Goal: Information Seeking & Learning: Learn about a topic

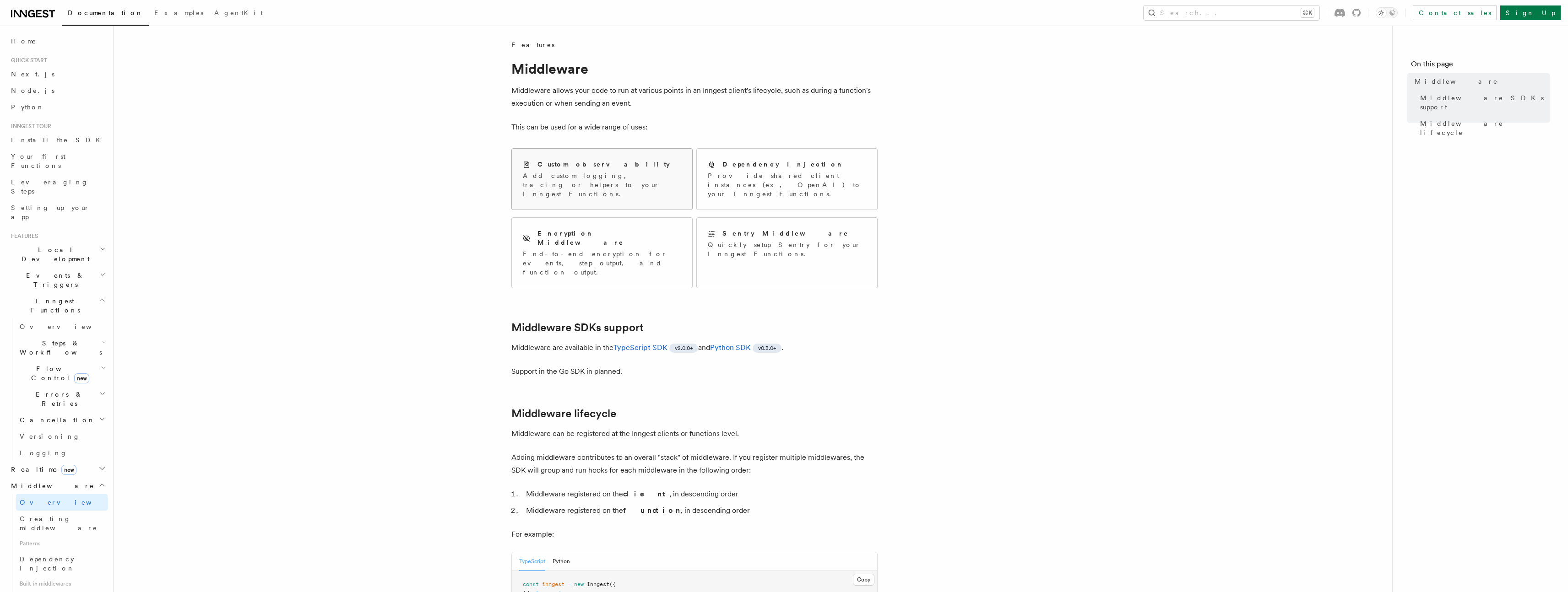
click at [610, 177] on p "Add custom logging, tracing or helpers to your Inngest Functions." at bounding box center [602, 185] width 158 height 27
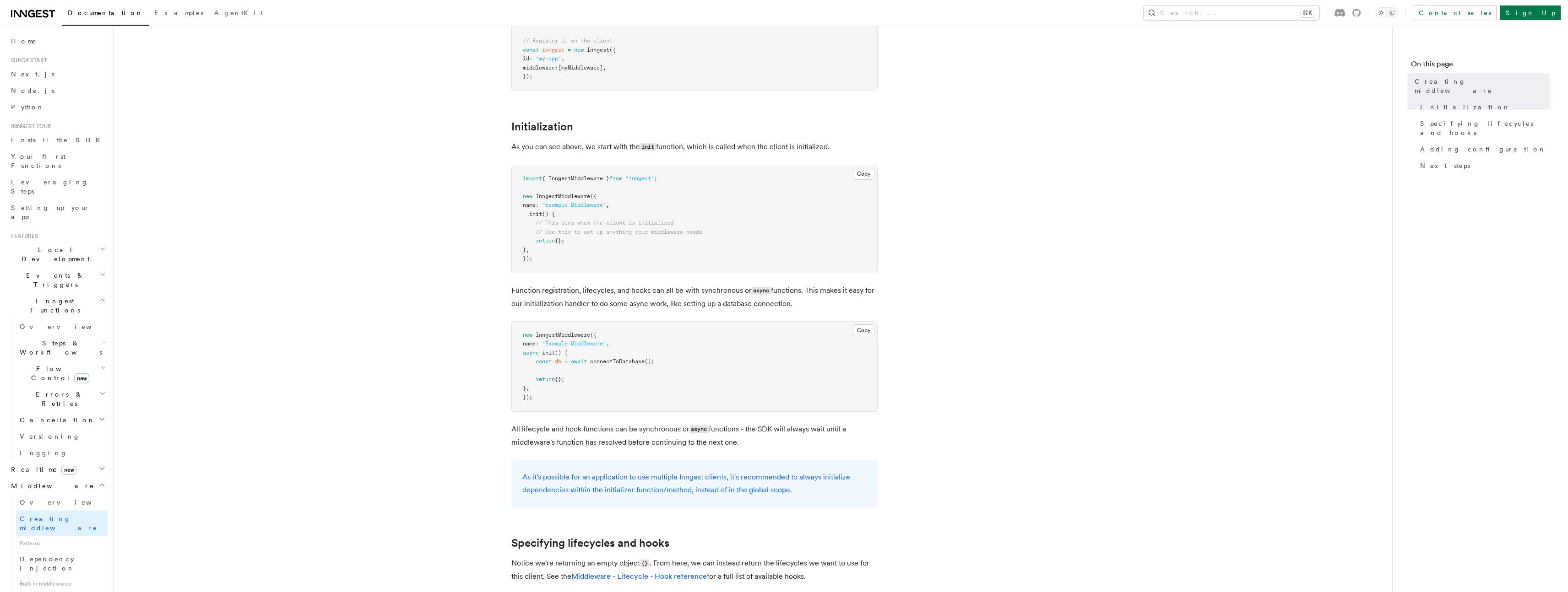
scroll to position [291, 0]
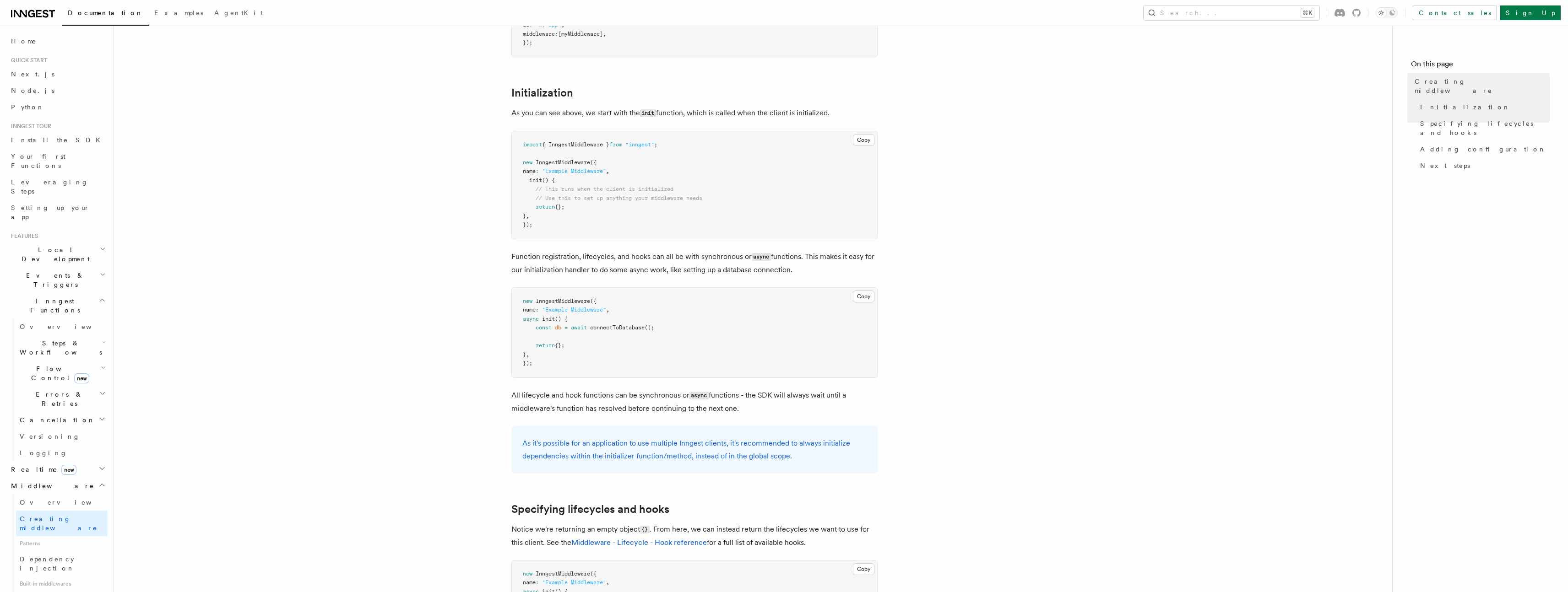
drag, startPoint x: 513, startPoint y: 257, endPoint x: 581, endPoint y: 259, distance: 68.0
click at [581, 259] on p "Function registration, lifecycles, and hooks can all be with synchronous or asy…" at bounding box center [694, 263] width 366 height 26
click at [638, 254] on p "Function registration, lifecycles, and hooks can all be with synchronous or asy…" at bounding box center [694, 263] width 366 height 26
drag, startPoint x: 615, startPoint y: 256, endPoint x: 748, endPoint y: 260, distance: 133.1
click at [748, 260] on p "Function registration, lifecycles, and hooks can all be with synchronous or asy…" at bounding box center [694, 263] width 366 height 26
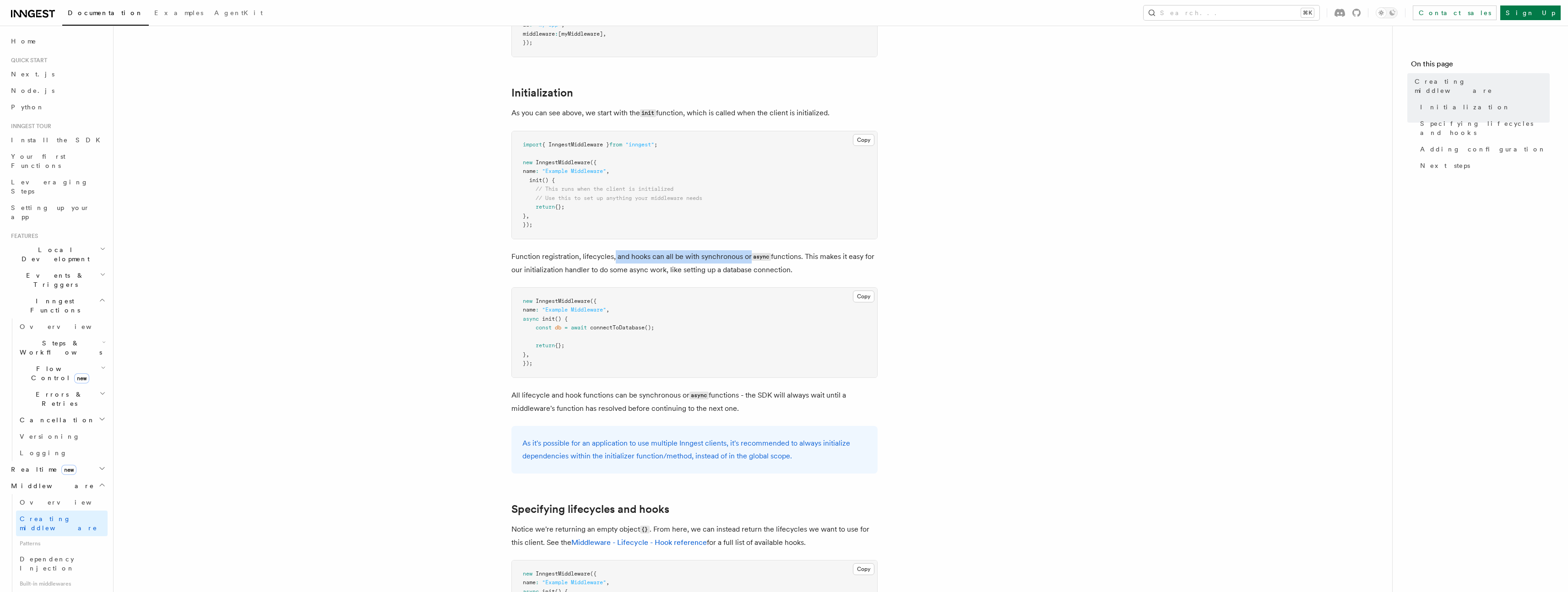
click at [748, 260] on p "Function registration, lifecycles, and hooks can all be with synchronous or asy…" at bounding box center [694, 263] width 366 height 26
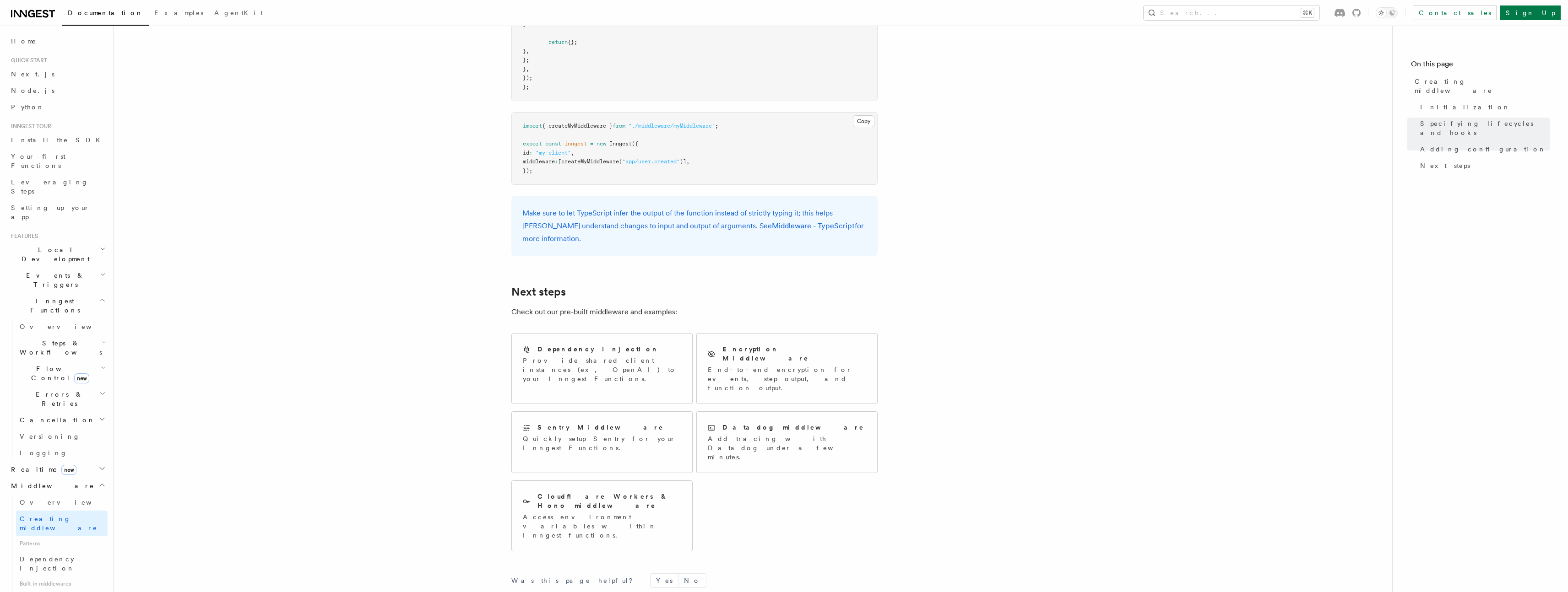
scroll to position [1664, 0]
click at [780, 363] on p "End-to-end encryption for events, step output, and function output." at bounding box center [786, 376] width 158 height 27
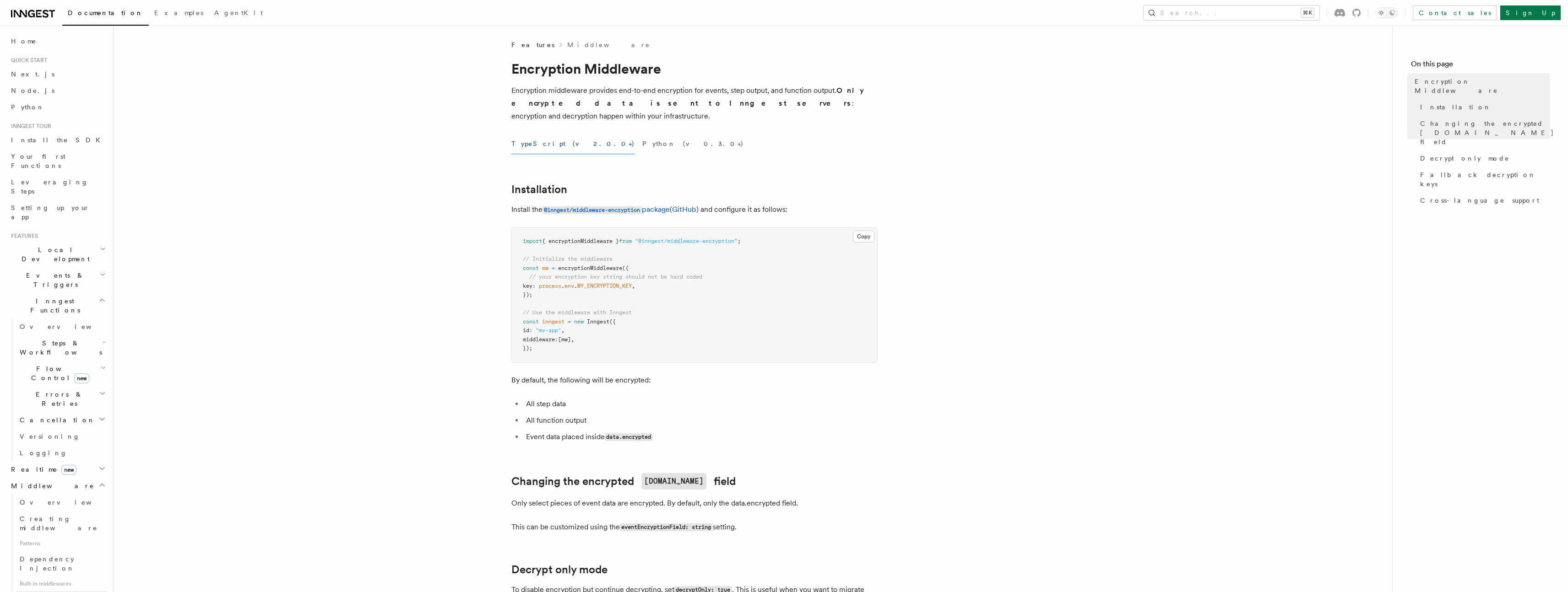
click at [586, 259] on pre "import { encryptionMiddleware } from "@inngest/middleware-encryption" ; // Init…" at bounding box center [694, 295] width 365 height 135
copy span "encryptionMiddleware"
click at [1026, 185] on article "Features Middleware Encryption Middleware Encryption middleware provides end-to…" at bounding box center [753, 599] width 1249 height 1119
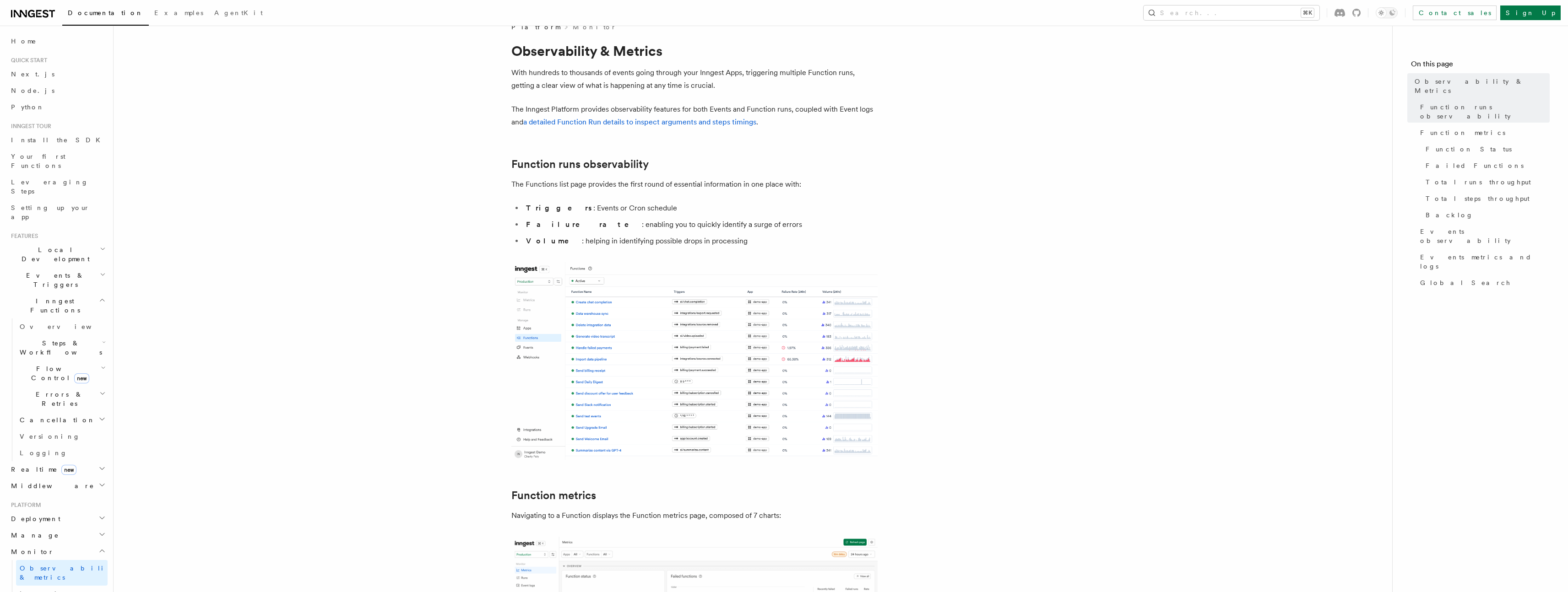
scroll to position [201, 0]
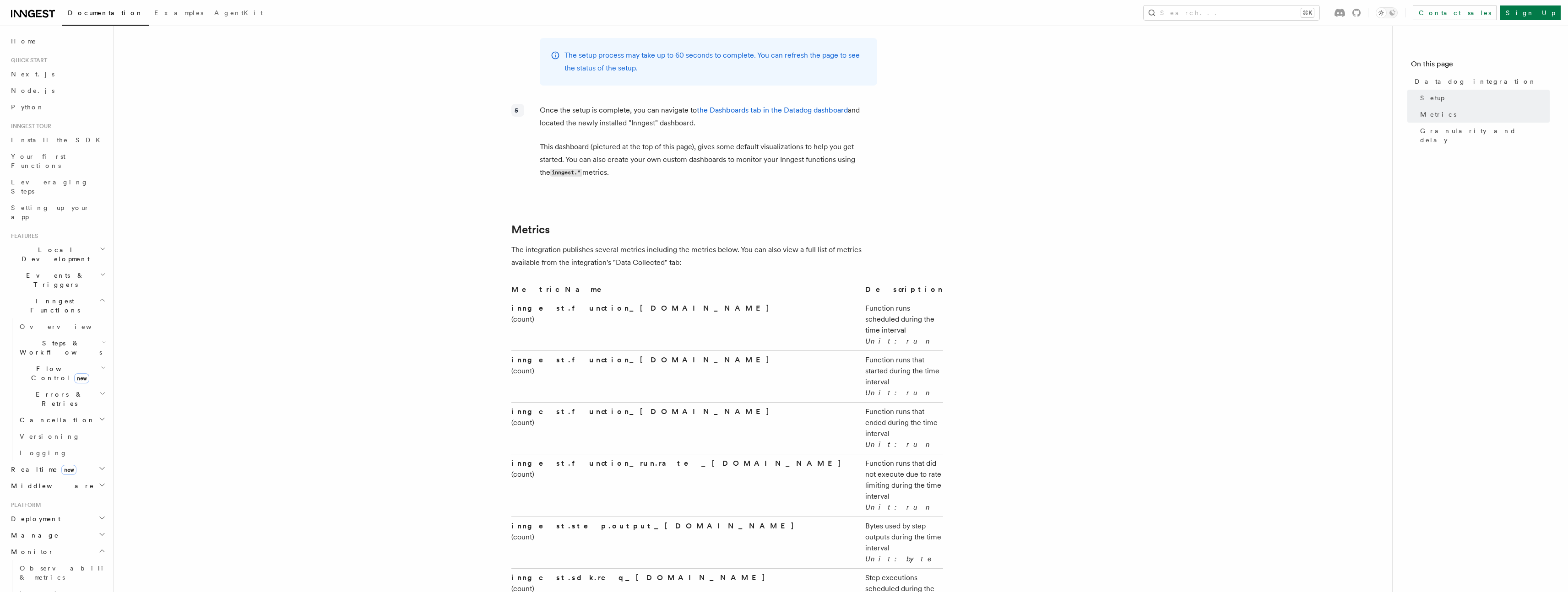
scroll to position [1323, 0]
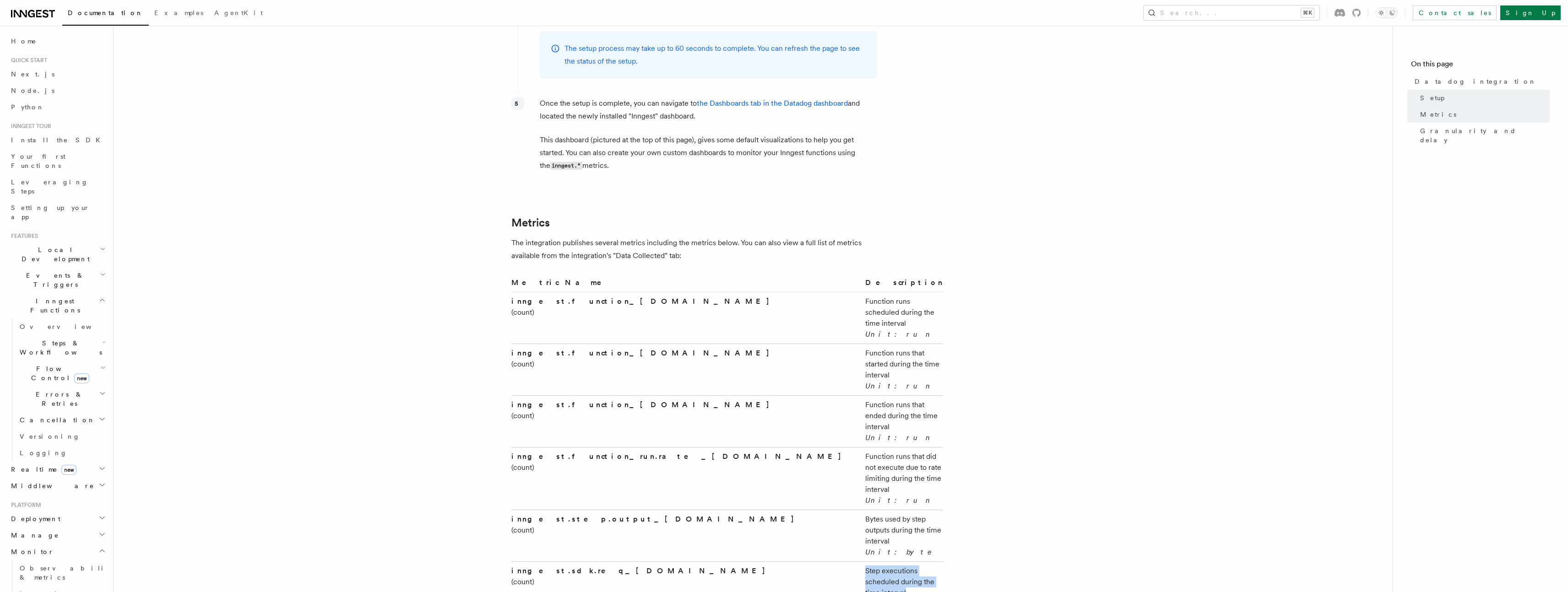
drag, startPoint x: 661, startPoint y: 453, endPoint x: 826, endPoint y: 453, distance: 165.0
click at [862, 562] on td "Step executions scheduled during the time interval Unit: step" at bounding box center [902, 587] width 81 height 51
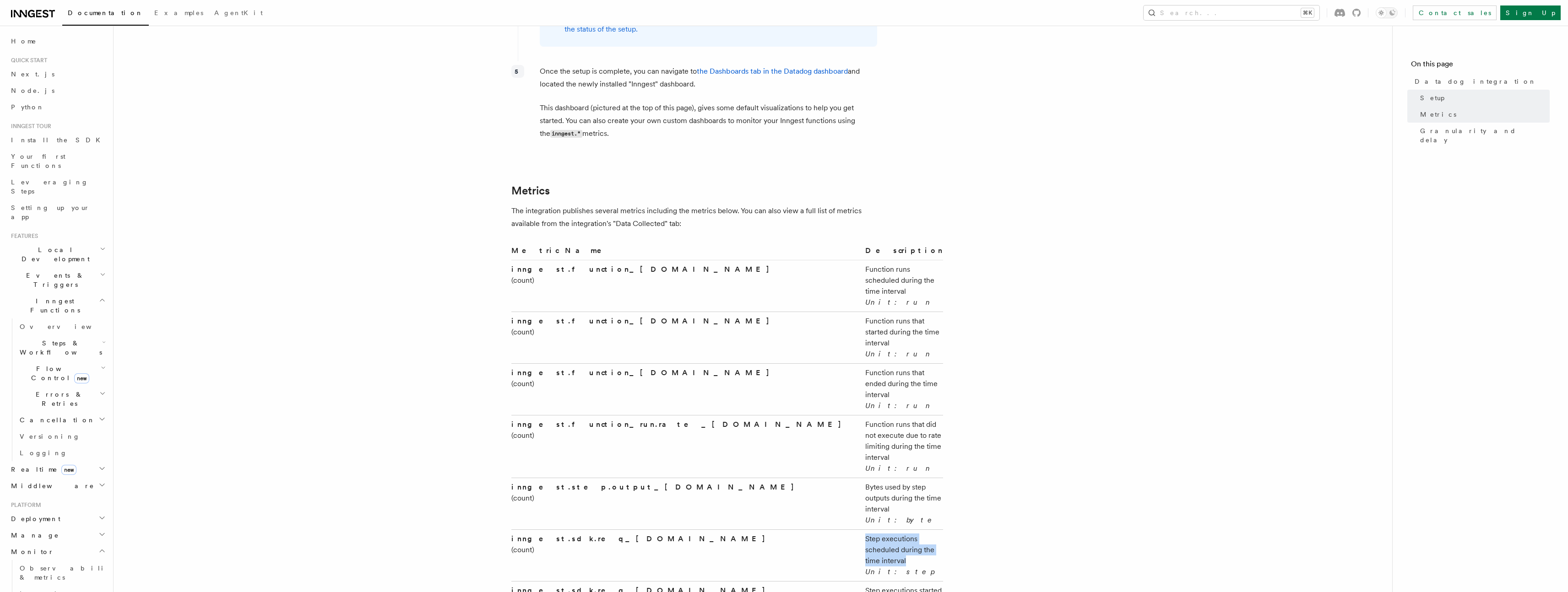
scroll to position [1359, 0]
drag, startPoint x: 663, startPoint y: 506, endPoint x: 748, endPoint y: 506, distance: 85.0
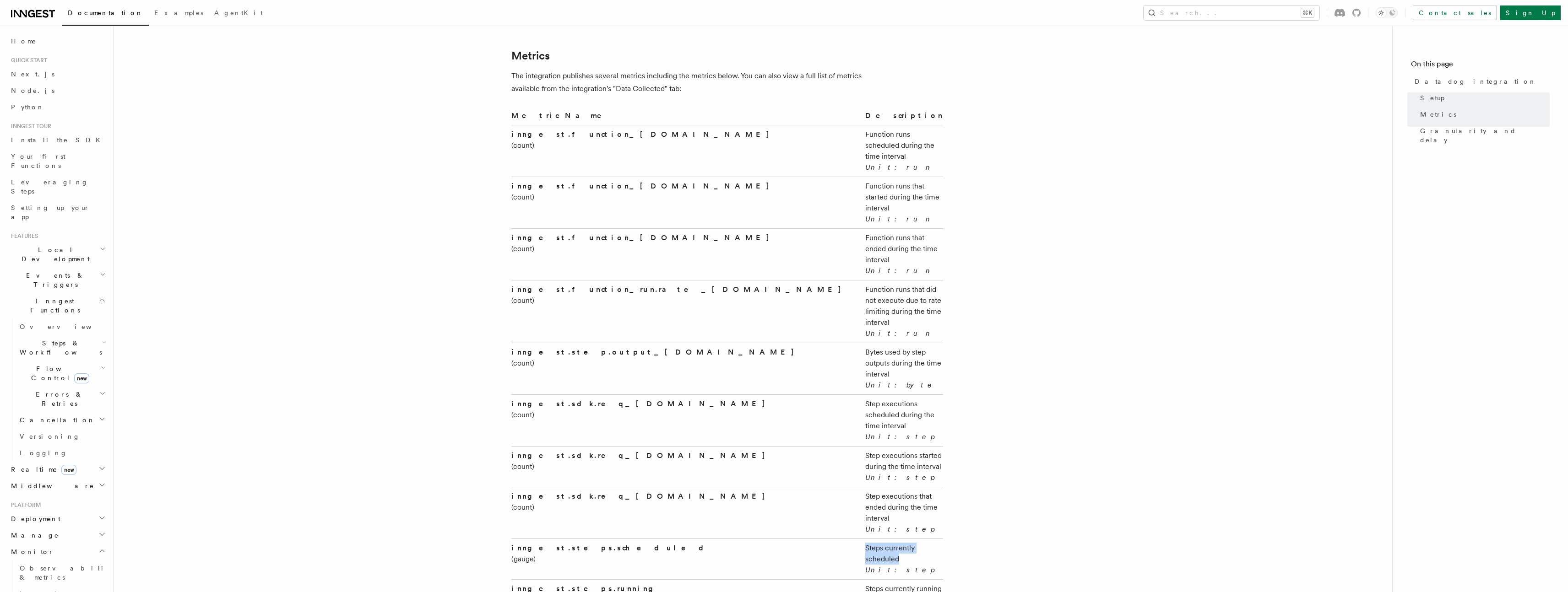
scroll to position [1501, 0]
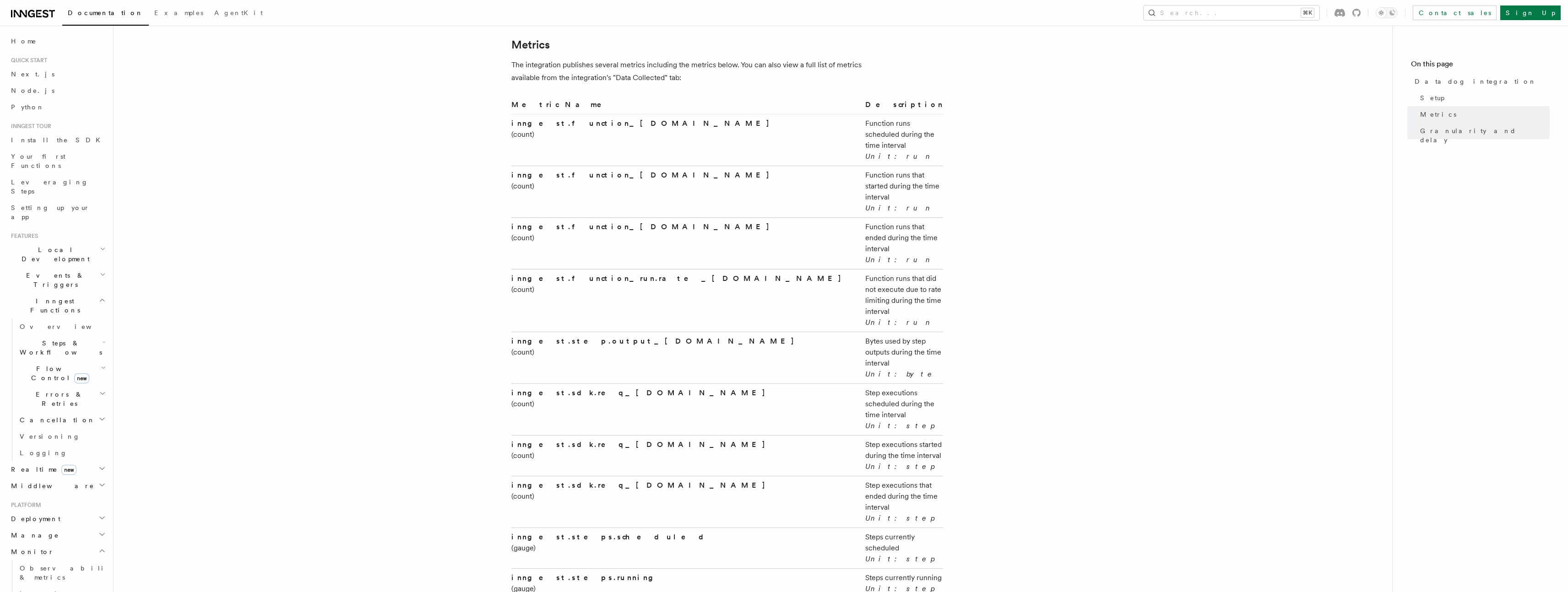
click at [566, 274] on strong "inngest.function_run.rate_limited.total" at bounding box center [680, 278] width 337 height 9
drag, startPoint x: 660, startPoint y: 203, endPoint x: 693, endPoint y: 212, distance: 34.2
click at [862, 269] on td "Function runs that did not execute due to rate limiting during the time interva…" at bounding box center [902, 300] width 81 height 63
click at [618, 269] on td "inngest.function_run.rate_limited.total (count)" at bounding box center [686, 300] width 350 height 63
click at [548, 274] on strong "inngest.function_run.rate_limited.total" at bounding box center [680, 278] width 337 height 9
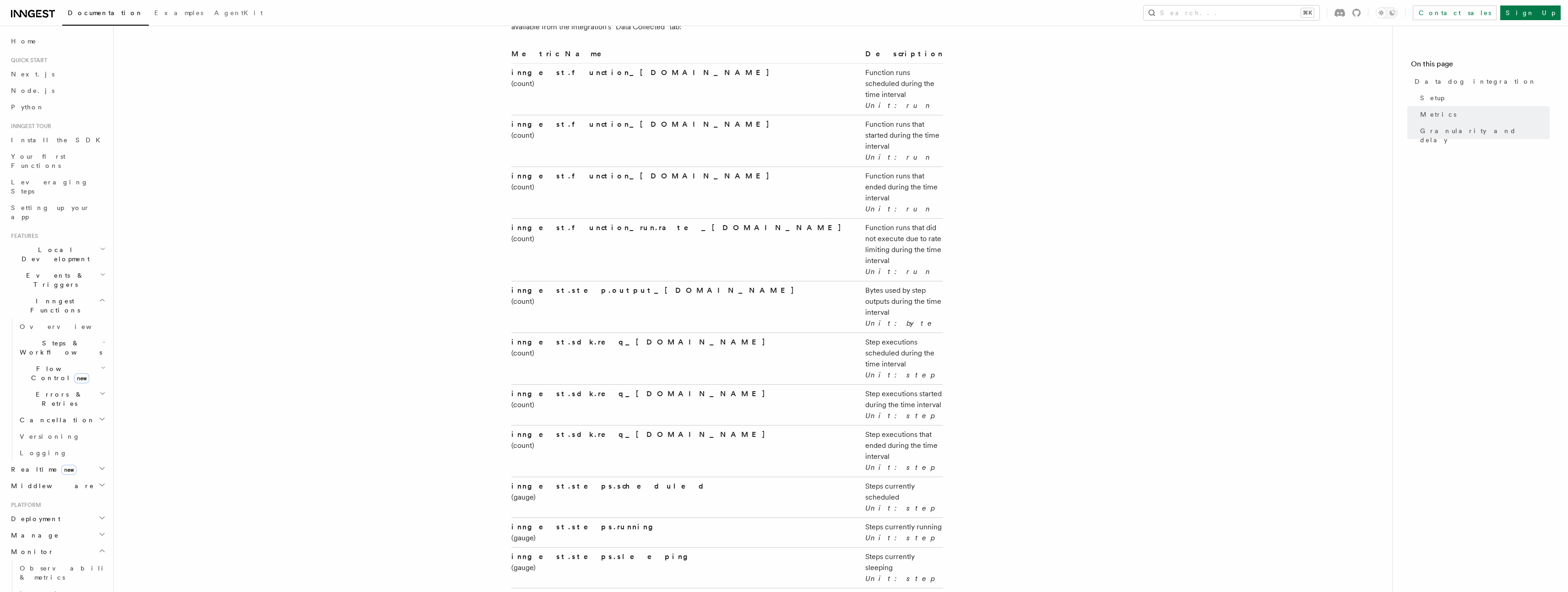
scroll to position [1547, 0]
click at [590, 228] on strong "inngest.function_run.rate_limited.total" at bounding box center [680, 232] width 337 height 9
click at [586, 228] on strong "inngest.function_run.rate_limited.total" at bounding box center [680, 232] width 337 height 9
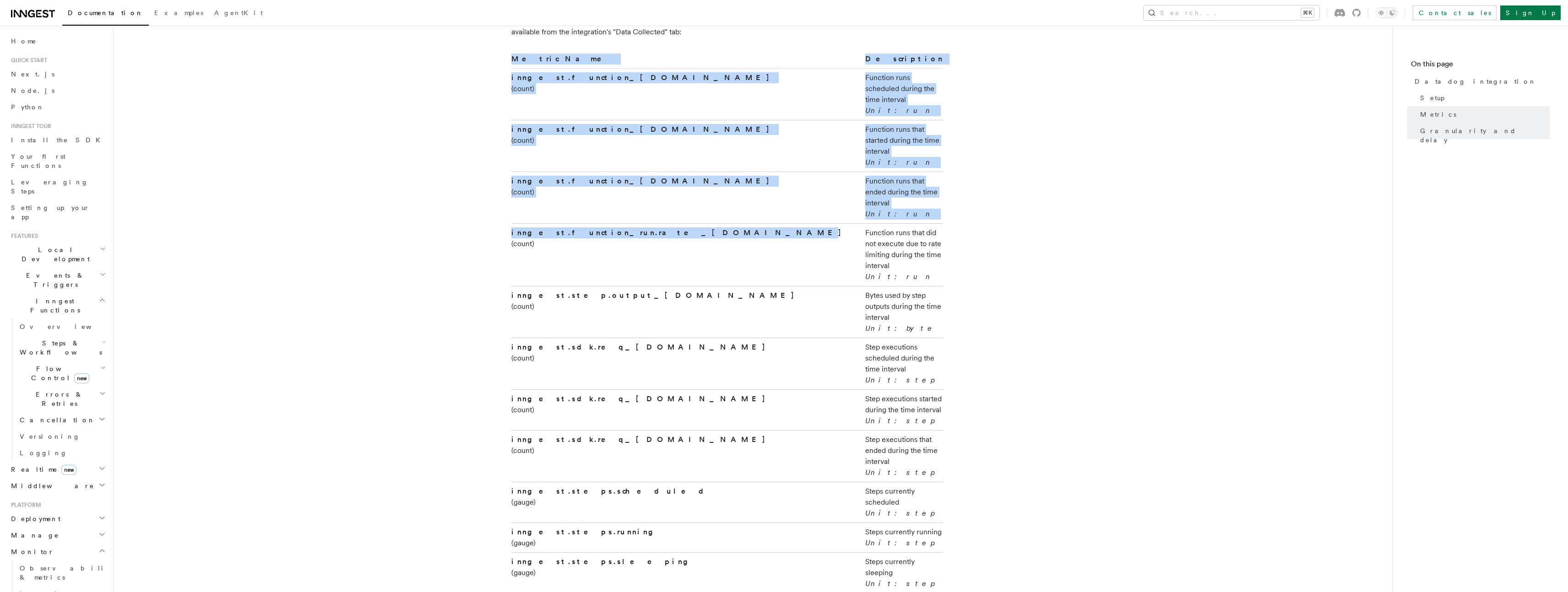
drag, startPoint x: 508, startPoint y: 158, endPoint x: 637, endPoint y: 156, distance: 129.0
click at [638, 228] on strong "inngest.function_run.rate_limited.total" at bounding box center [680, 232] width 337 height 9
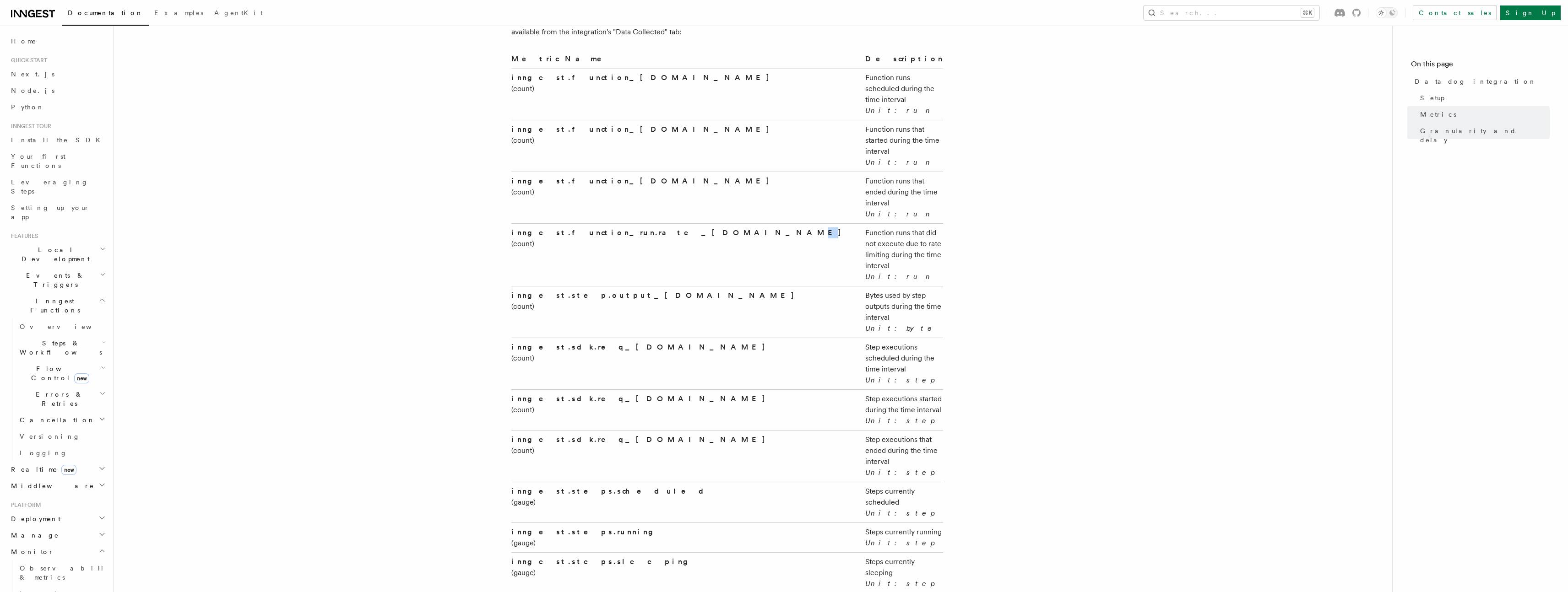
click at [635, 228] on strong "inngest.function_run.rate_limited.total" at bounding box center [680, 232] width 337 height 9
click at [643, 223] on td "inngest.function_run.rate_limited.total (count)" at bounding box center [686, 254] width 350 height 63
drag, startPoint x: 644, startPoint y: 157, endPoint x: 511, endPoint y: 158, distance: 133.0
click at [511, 223] on td "inngest.function_run.rate_limited.total (count)" at bounding box center [686, 254] width 350 height 63
copy strong "inngest.function_run.rate_limited.total"
